Goal: Task Accomplishment & Management: Manage account settings

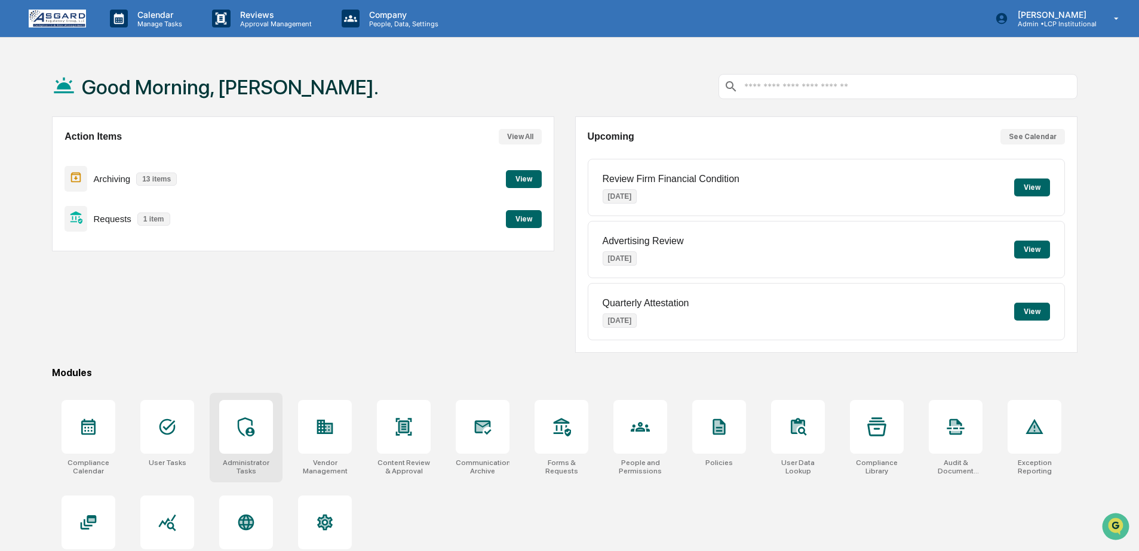
click at [246, 435] on icon at bounding box center [246, 427] width 19 height 19
click at [525, 219] on button "View" at bounding box center [524, 219] width 36 height 18
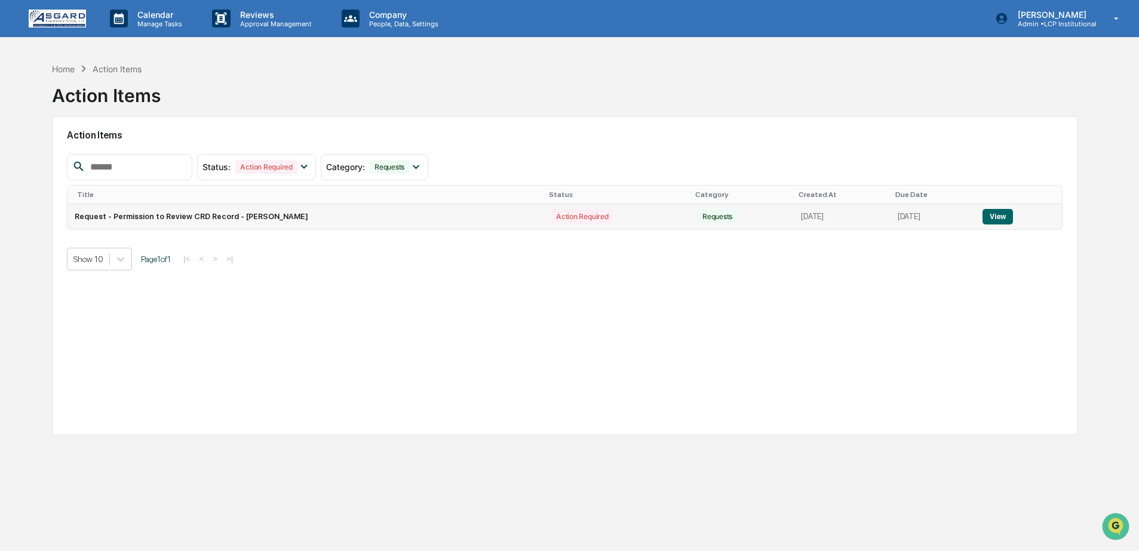
click at [1000, 217] on button "View" at bounding box center [998, 217] width 30 height 16
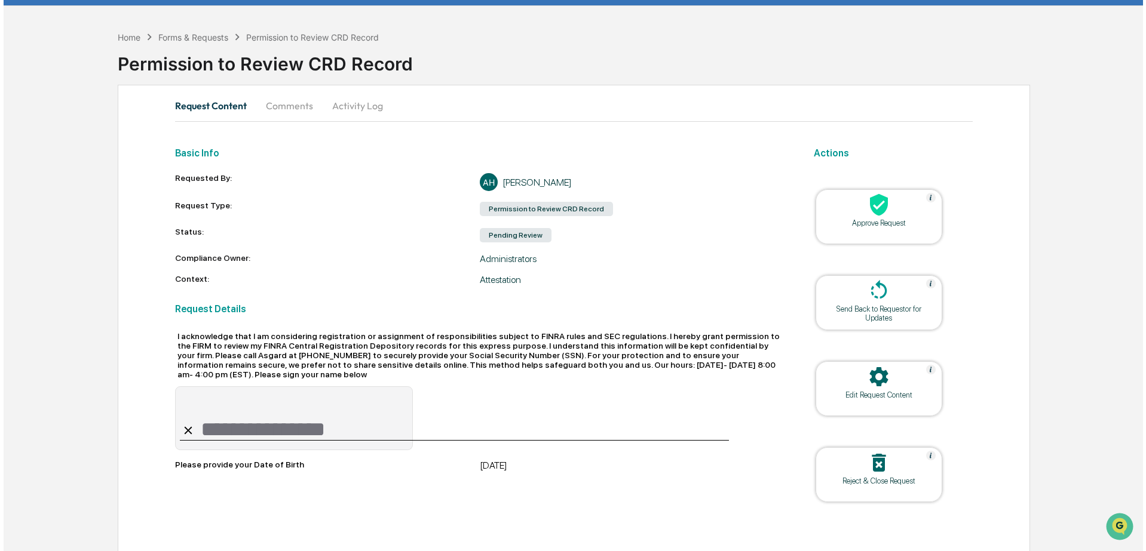
scroll to position [39, 0]
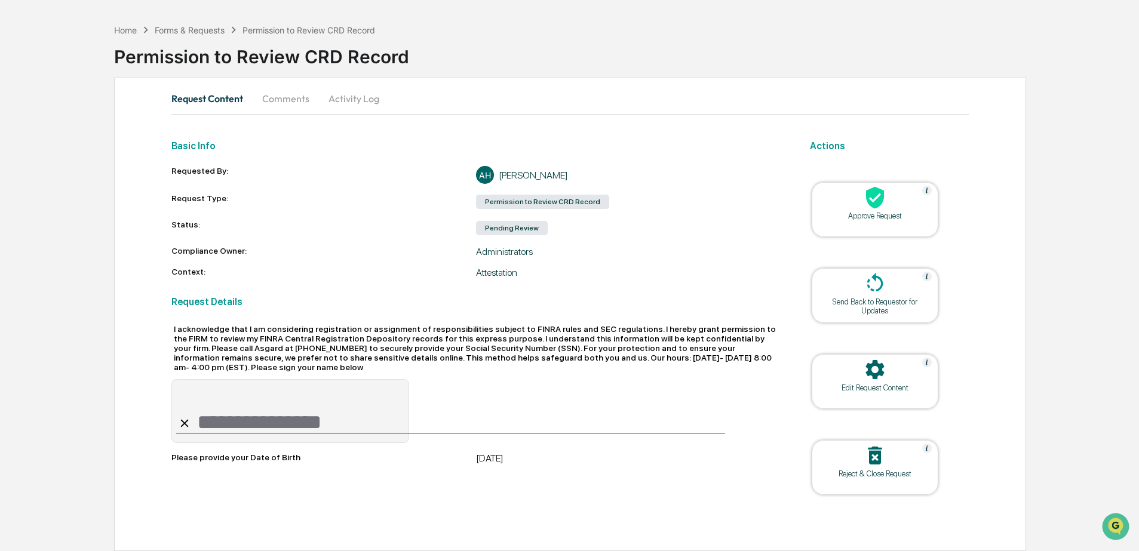
click at [905, 224] on div "Approve Request" at bounding box center [875, 209] width 127 height 55
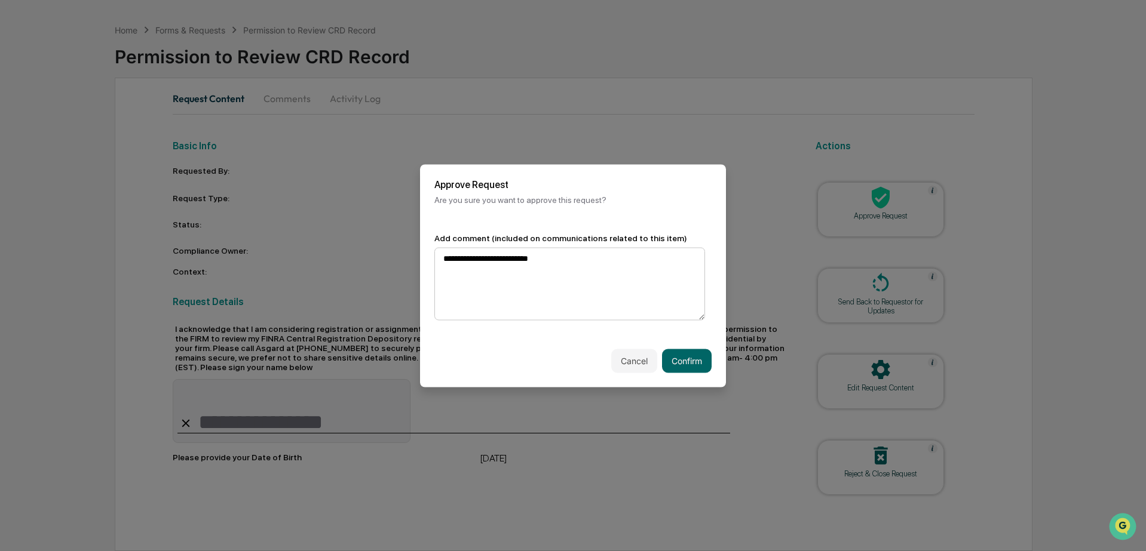
click at [454, 254] on textarea "**********" at bounding box center [569, 283] width 271 height 73
type textarea "**********"
click at [683, 351] on button "Confirm" at bounding box center [687, 361] width 50 height 24
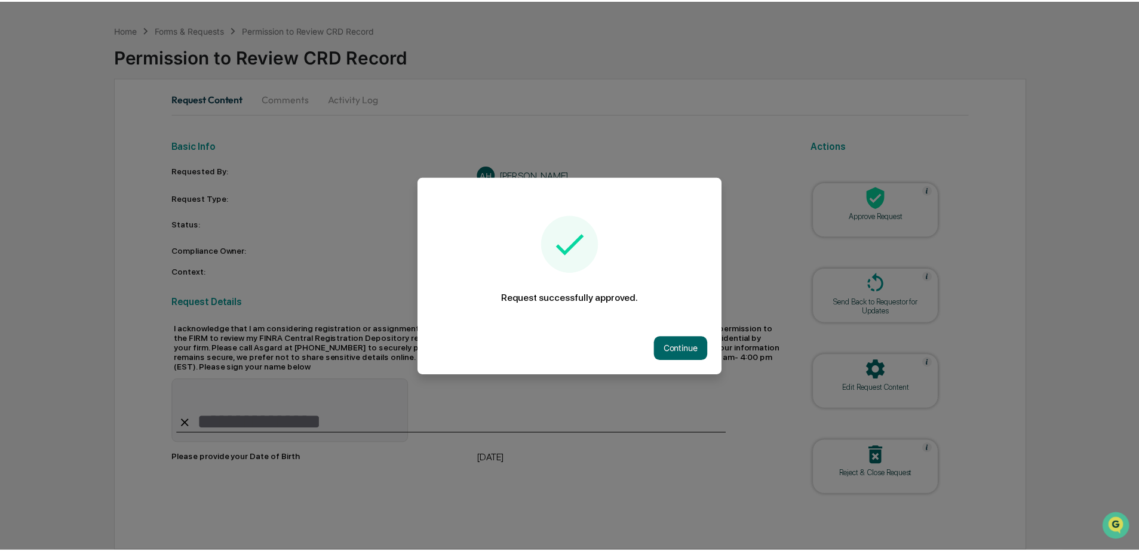
scroll to position [0, 0]
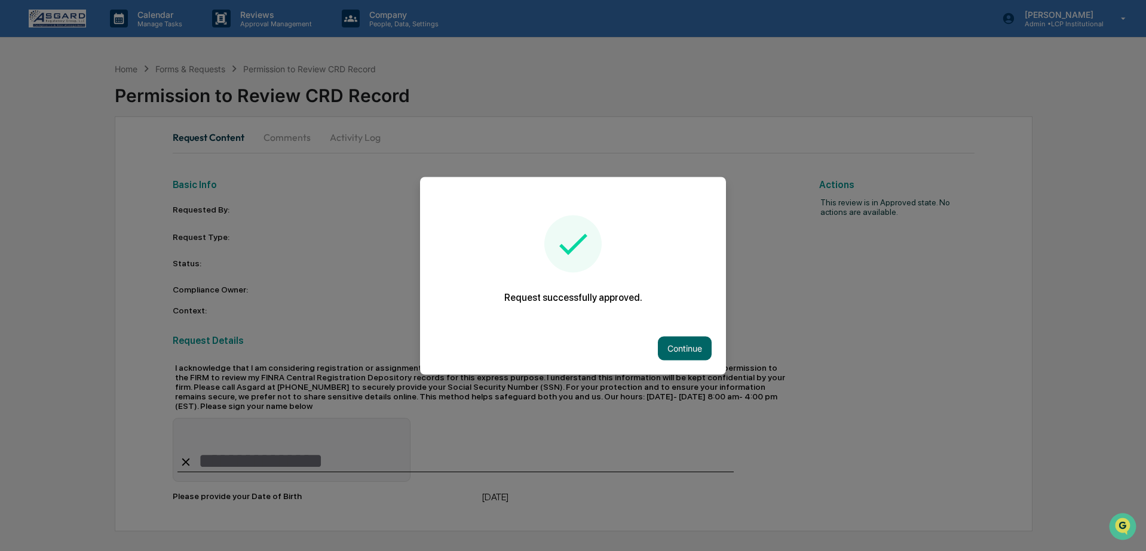
click at [683, 352] on button "Continue" at bounding box center [685, 348] width 54 height 24
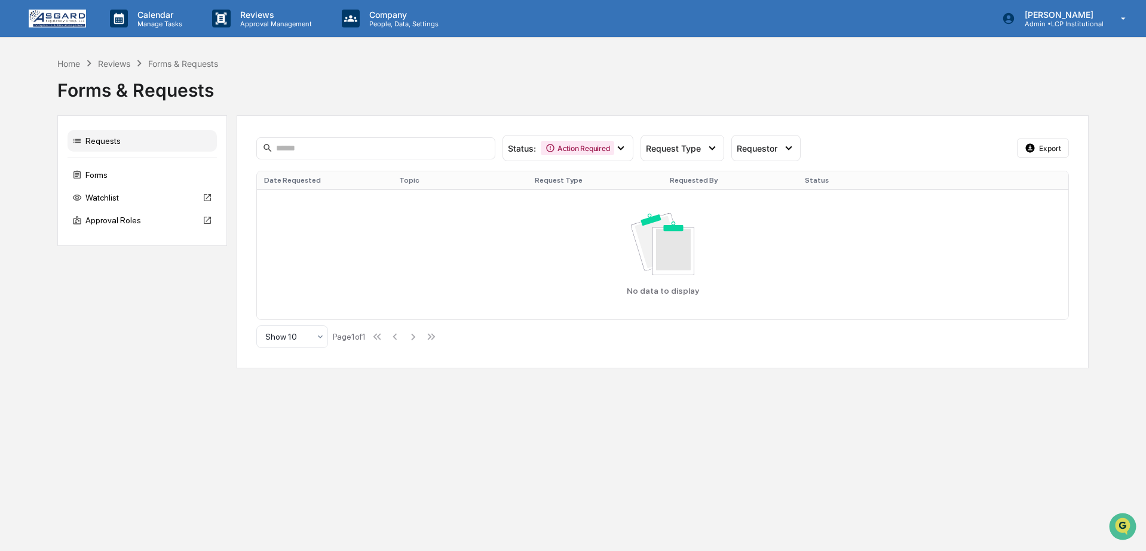
click at [57, 27] on img at bounding box center [57, 19] width 57 height 18
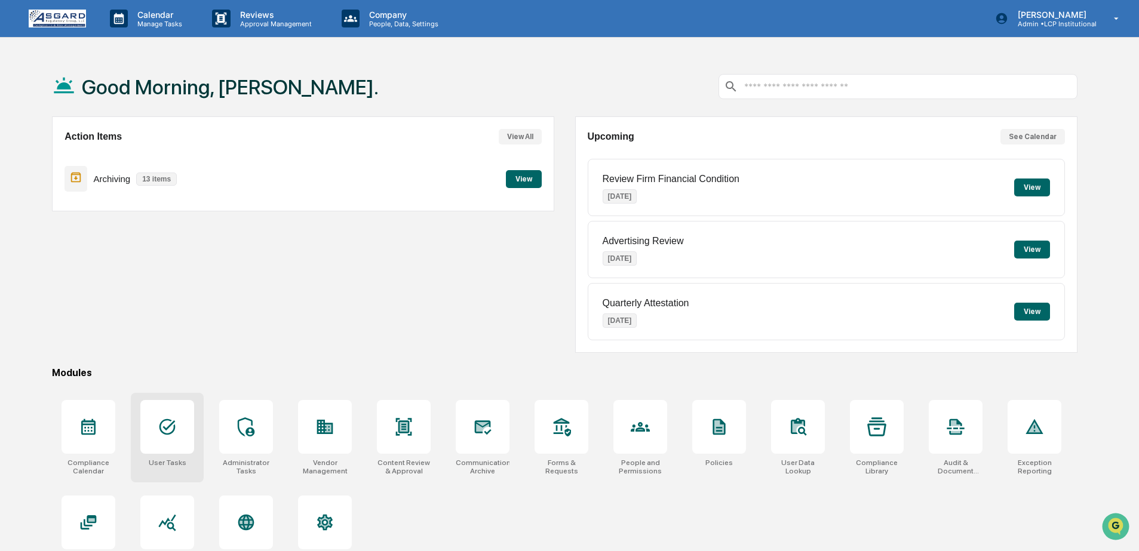
click at [192, 422] on div at bounding box center [167, 427] width 54 height 54
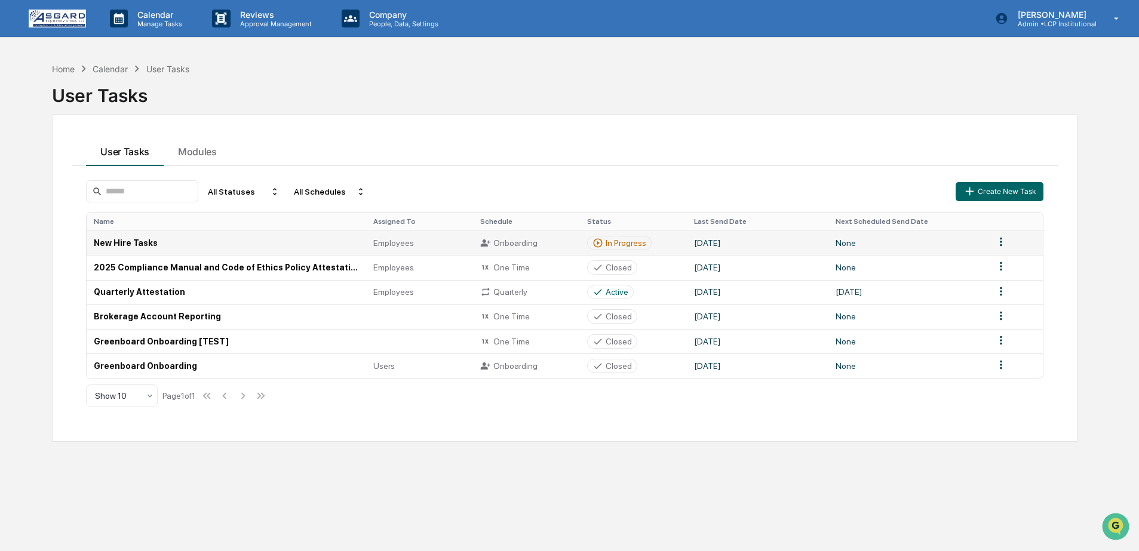
click at [639, 238] on div "In Progress" at bounding box center [626, 243] width 41 height 10
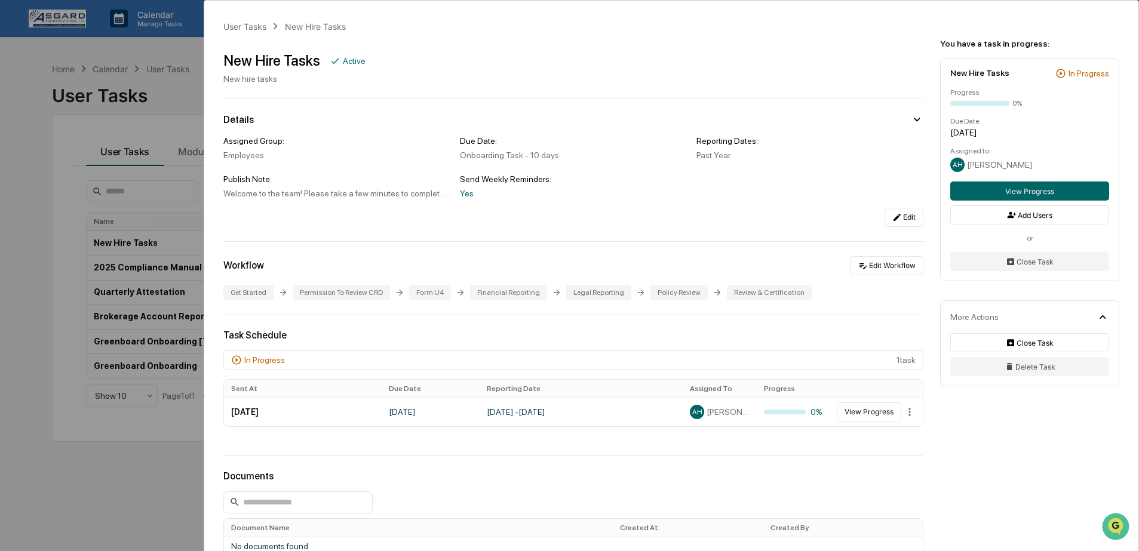
scroll to position [130, 0]
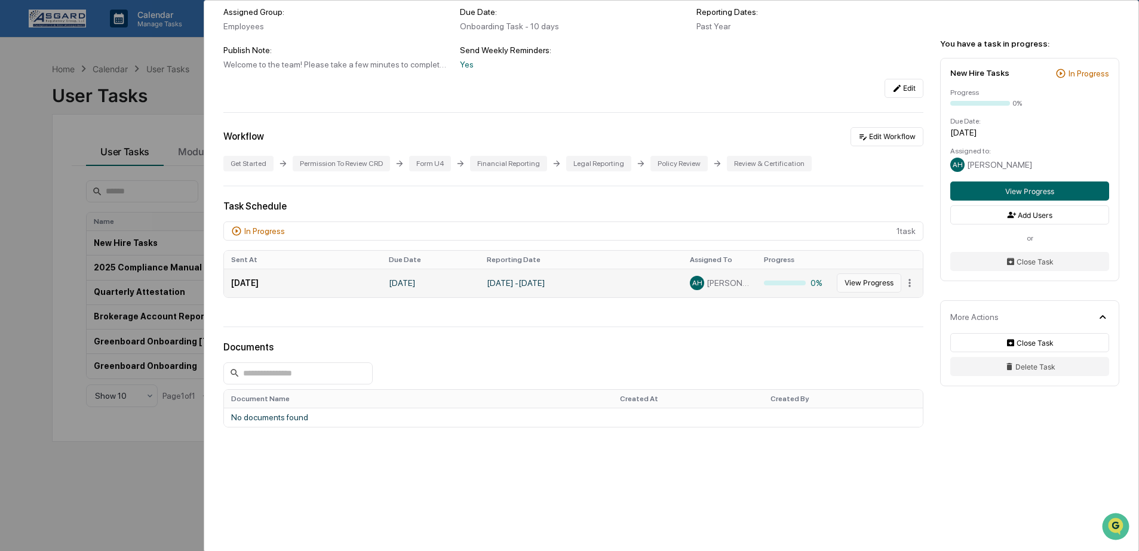
click at [867, 287] on button "View Progress" at bounding box center [869, 283] width 65 height 19
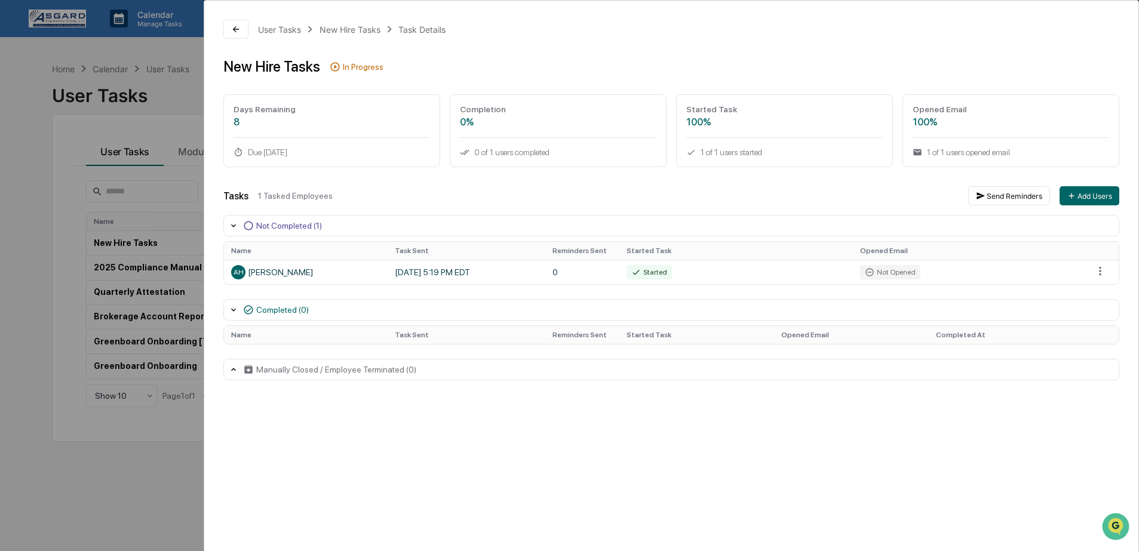
click at [233, 312] on icon at bounding box center [234, 310] width 10 height 10
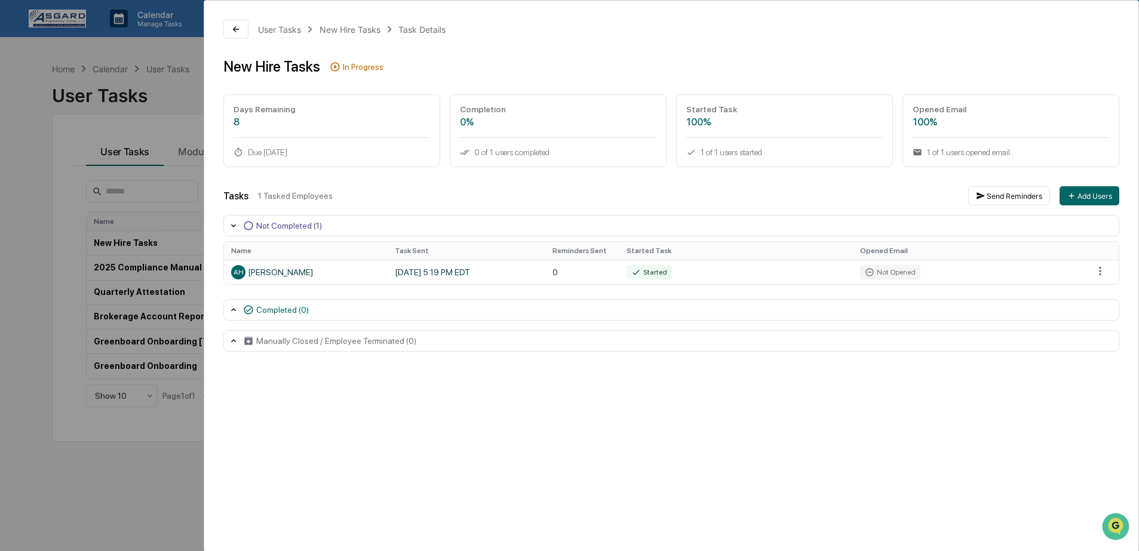
click at [229, 228] on icon at bounding box center [234, 226] width 10 height 10
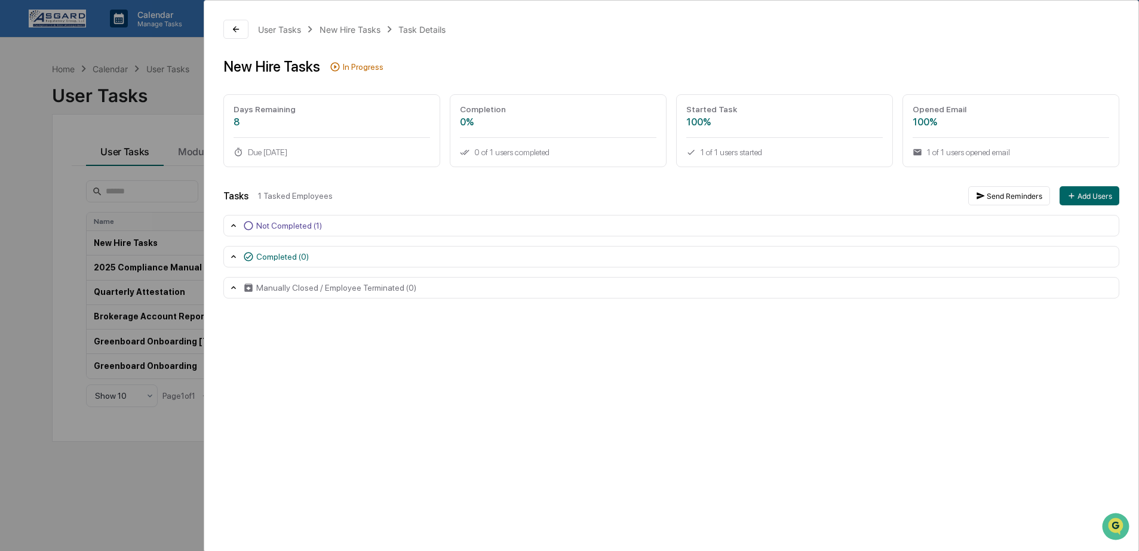
click at [231, 228] on icon at bounding box center [234, 226] width 10 height 10
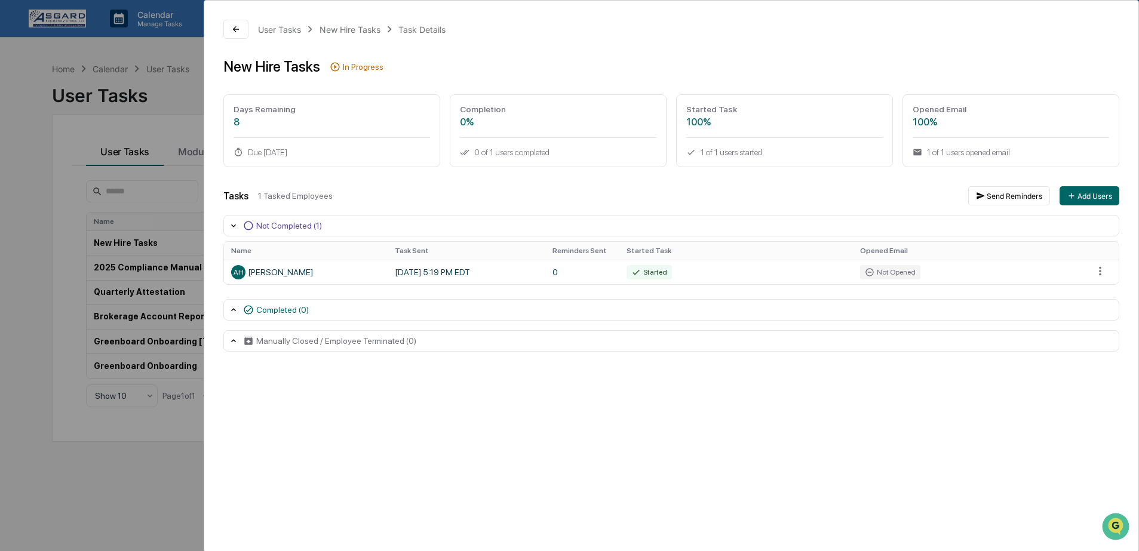
click at [141, 80] on div "User Tasks New Hire Tasks Task Details New Hire Tasks In Progress Days Remainin…" at bounding box center [569, 275] width 1139 height 551
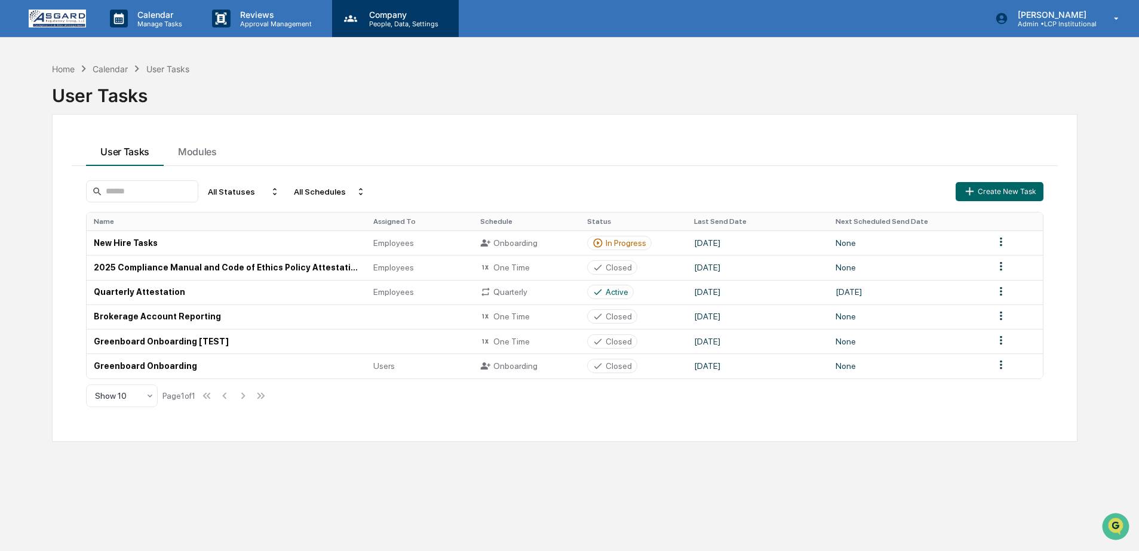
click at [419, 13] on p "Company" at bounding box center [402, 15] width 85 height 10
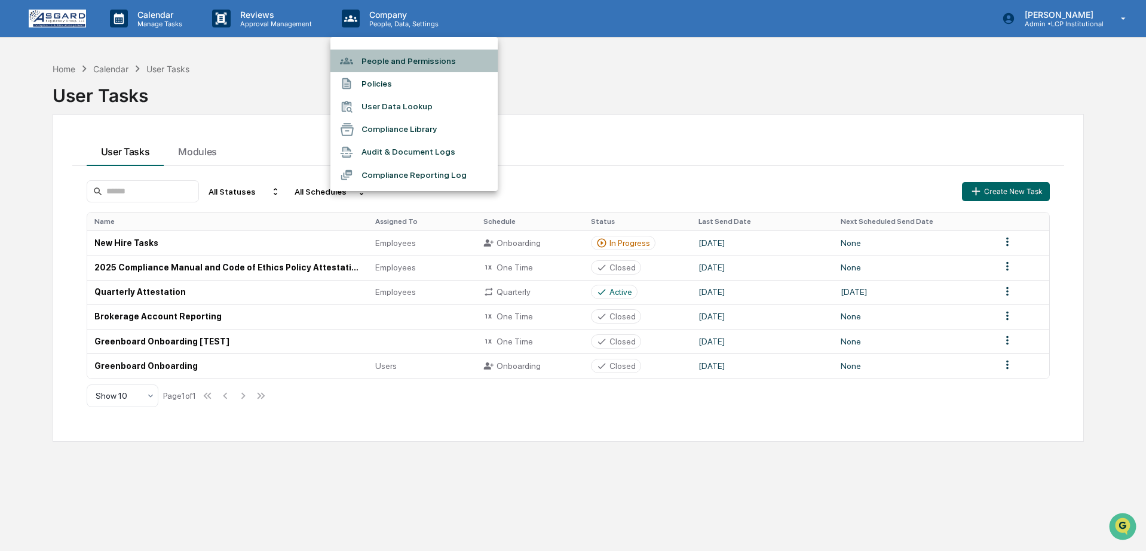
click at [422, 63] on li "People and Permissions" at bounding box center [413, 61] width 167 height 23
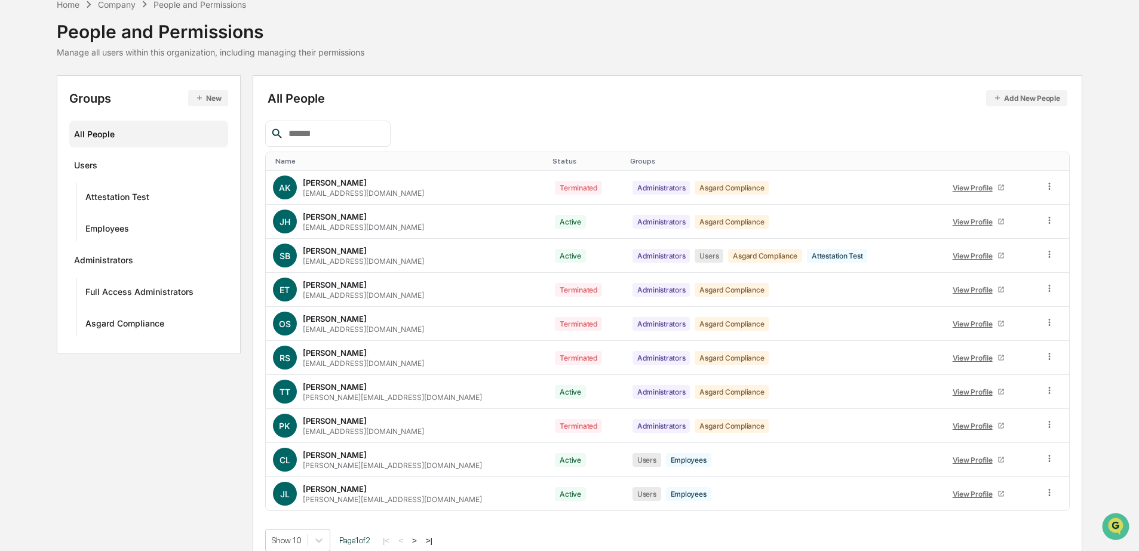
scroll to position [72, 0]
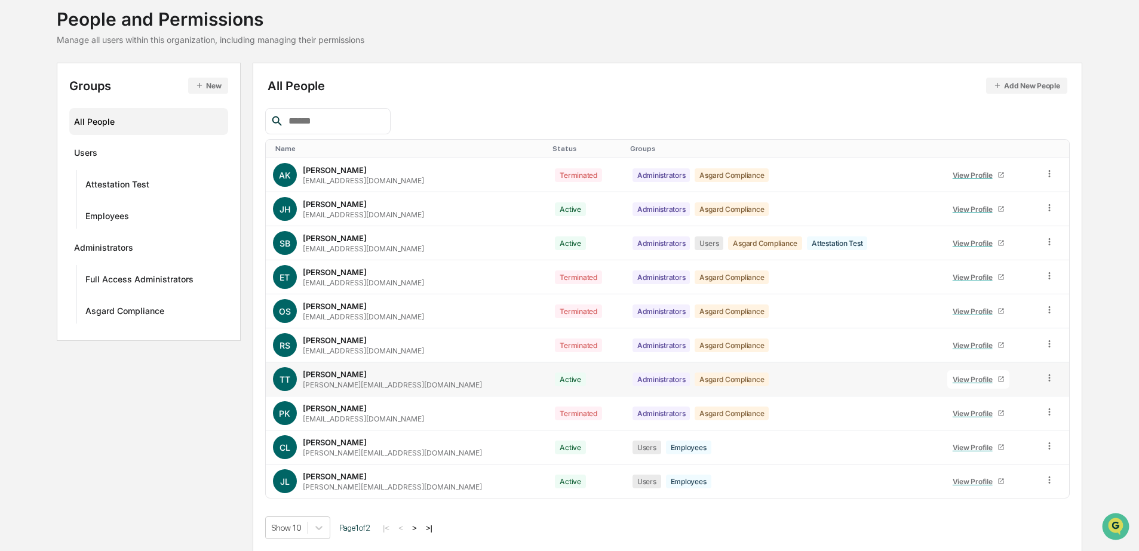
click at [1047, 385] on td at bounding box center [1053, 380] width 32 height 34
click at [1051, 381] on icon at bounding box center [1049, 378] width 11 height 11
click at [1009, 418] on div "Change Status" at bounding box center [994, 422] width 103 height 14
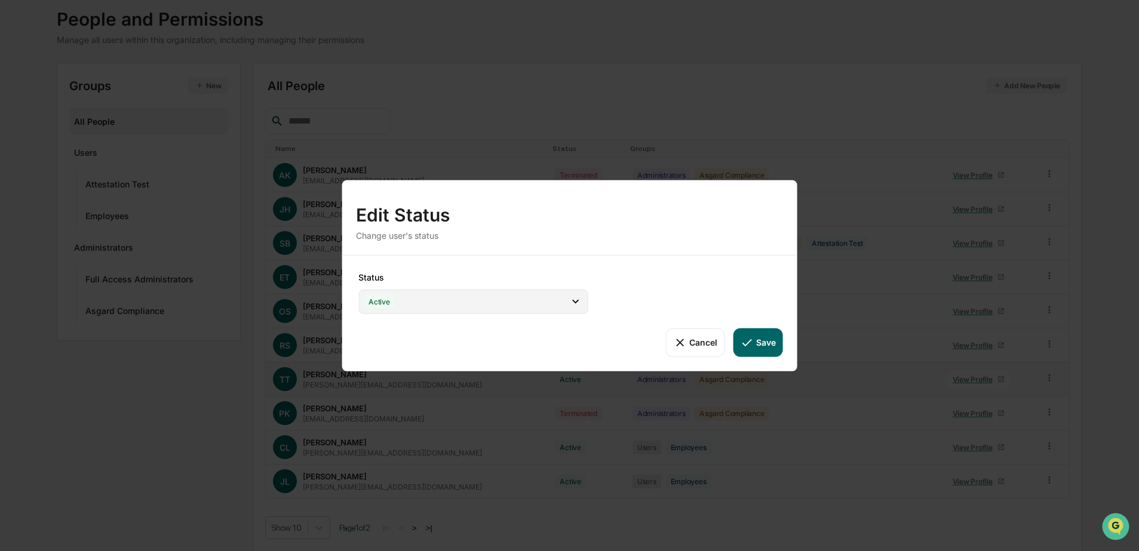
click at [528, 303] on div "Active" at bounding box center [472, 301] width 229 height 24
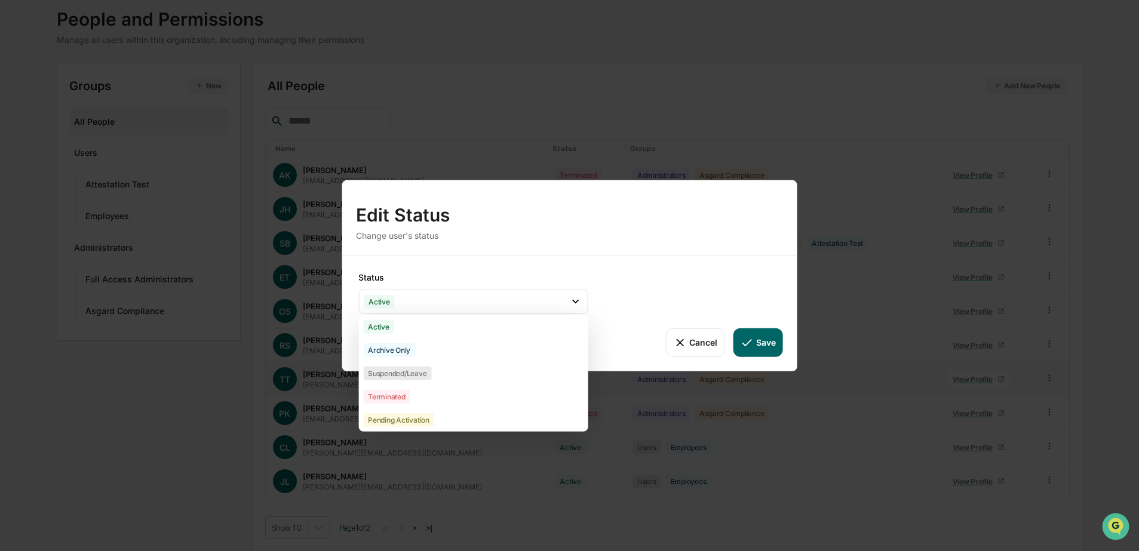
click at [624, 298] on div "Status Active Active Archive Only Suspended/Leave Terminated Pending Activation…" at bounding box center [570, 313] width 456 height 116
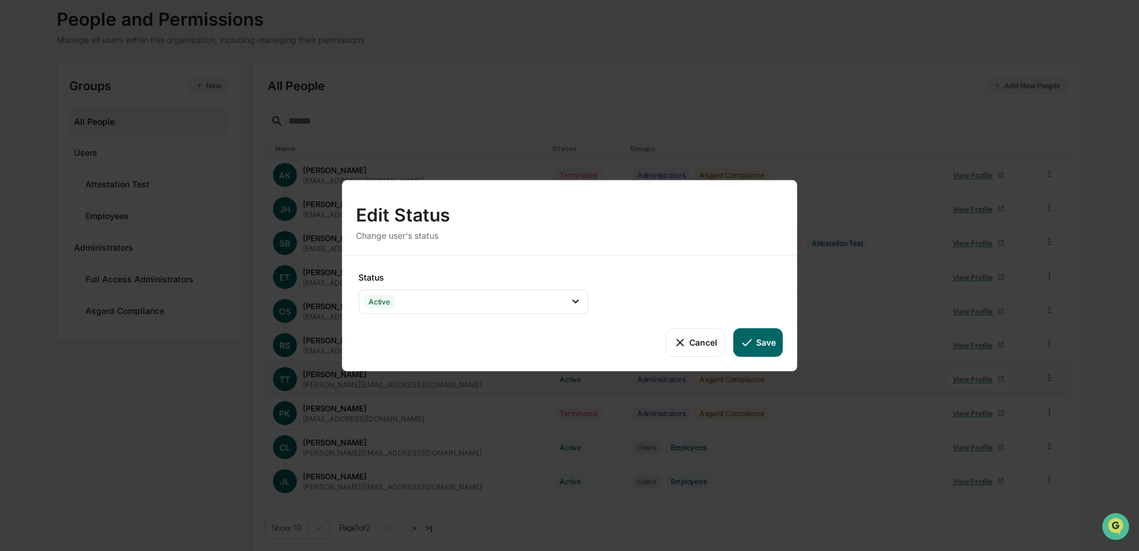
click at [673, 345] on button "Cancel" at bounding box center [695, 342] width 59 height 29
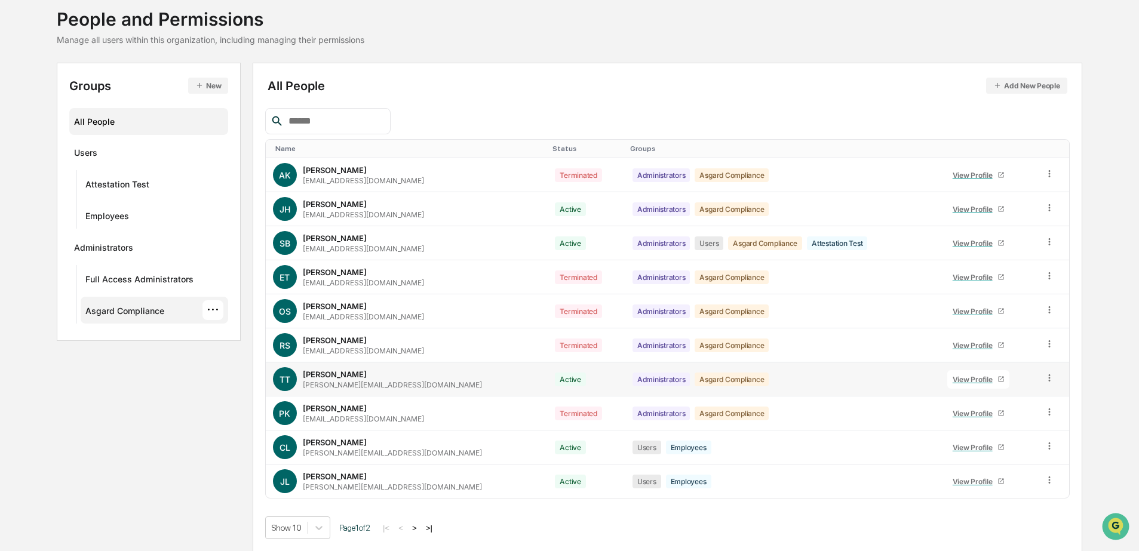
click at [124, 304] on div "Asgard Compliance ···" at bounding box center [154, 311] width 138 height 20
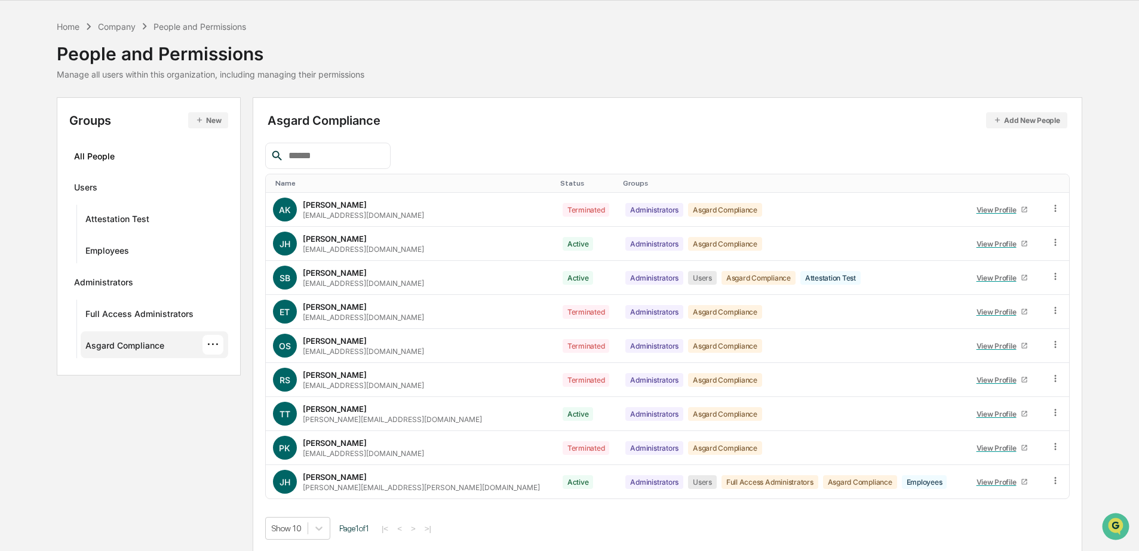
scroll to position [38, 0]
click at [1054, 412] on icon at bounding box center [1055, 412] width 11 height 11
click at [986, 449] on div "Change Status" at bounding box center [1000, 456] width 103 height 14
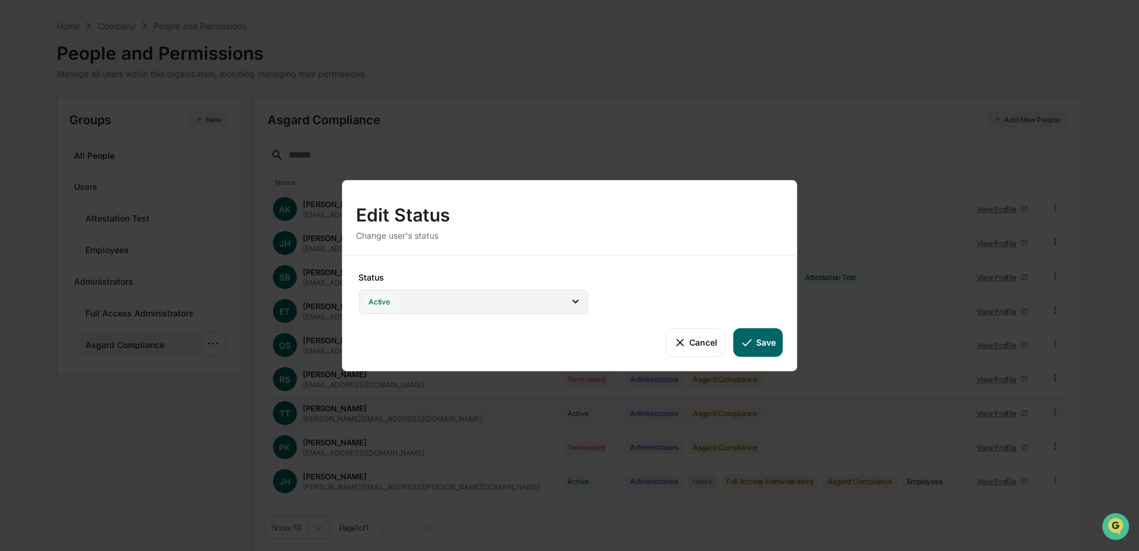
click at [467, 293] on div "Active" at bounding box center [472, 301] width 229 height 24
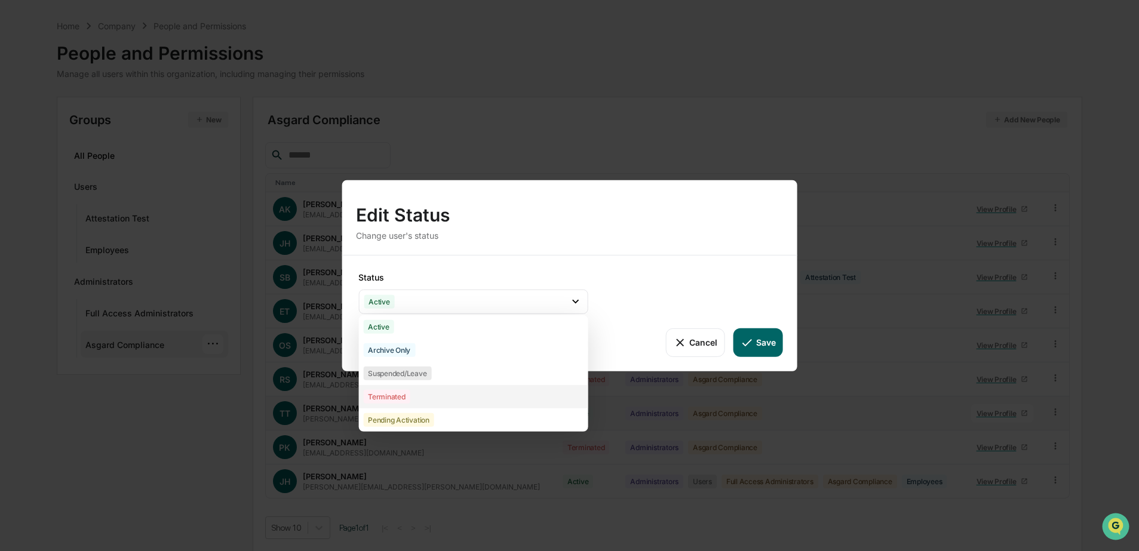
click at [425, 388] on div "Terminated" at bounding box center [472, 396] width 229 height 23
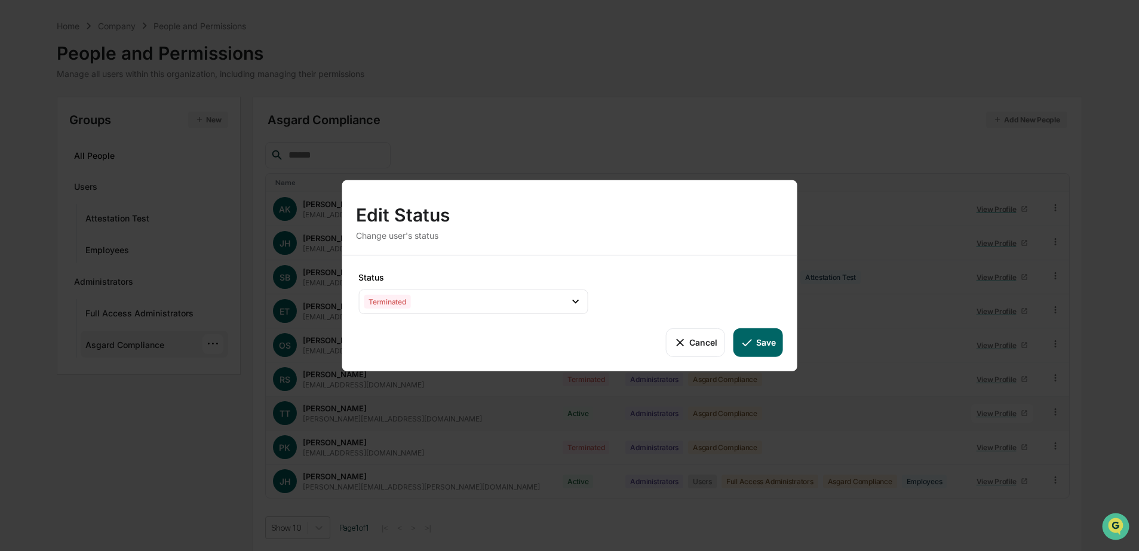
click at [770, 343] on button "Save" at bounding box center [759, 342] width 50 height 29
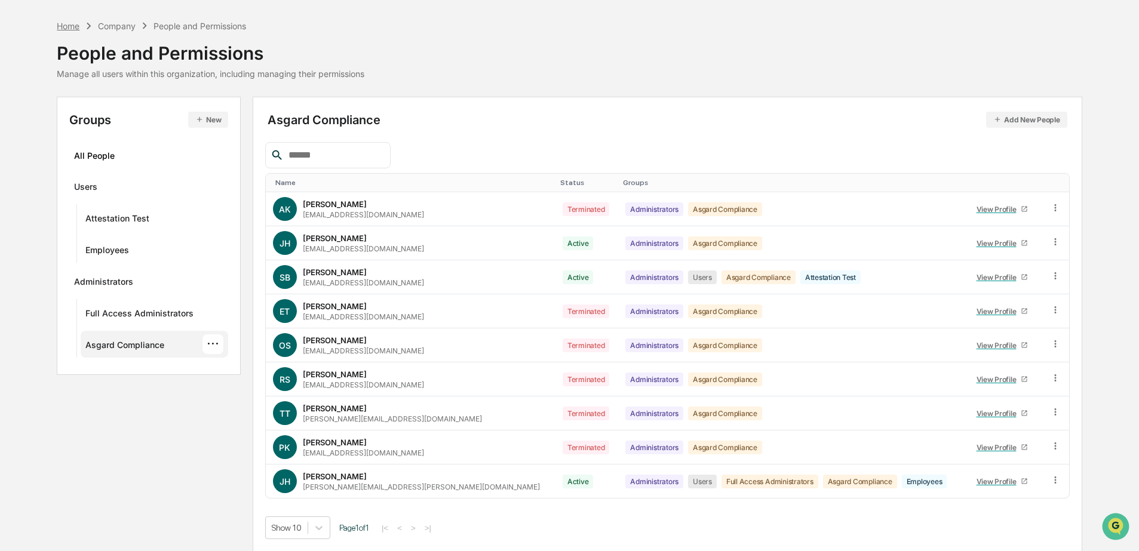
click at [62, 29] on div "Home" at bounding box center [68, 26] width 23 height 10
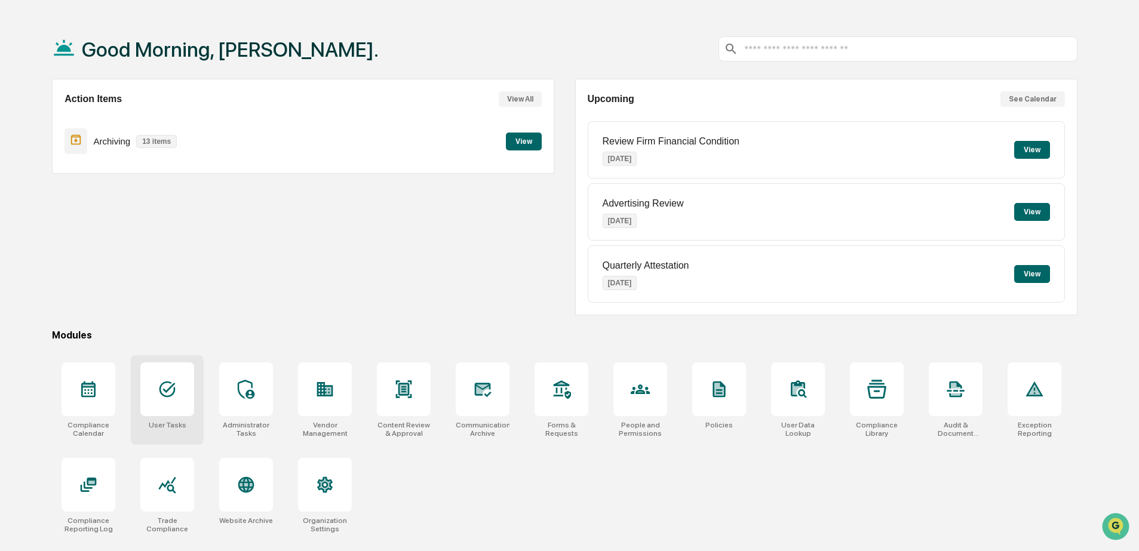
click at [166, 387] on icon at bounding box center [167, 389] width 19 height 19
